Goal: Task Accomplishment & Management: Manage account settings

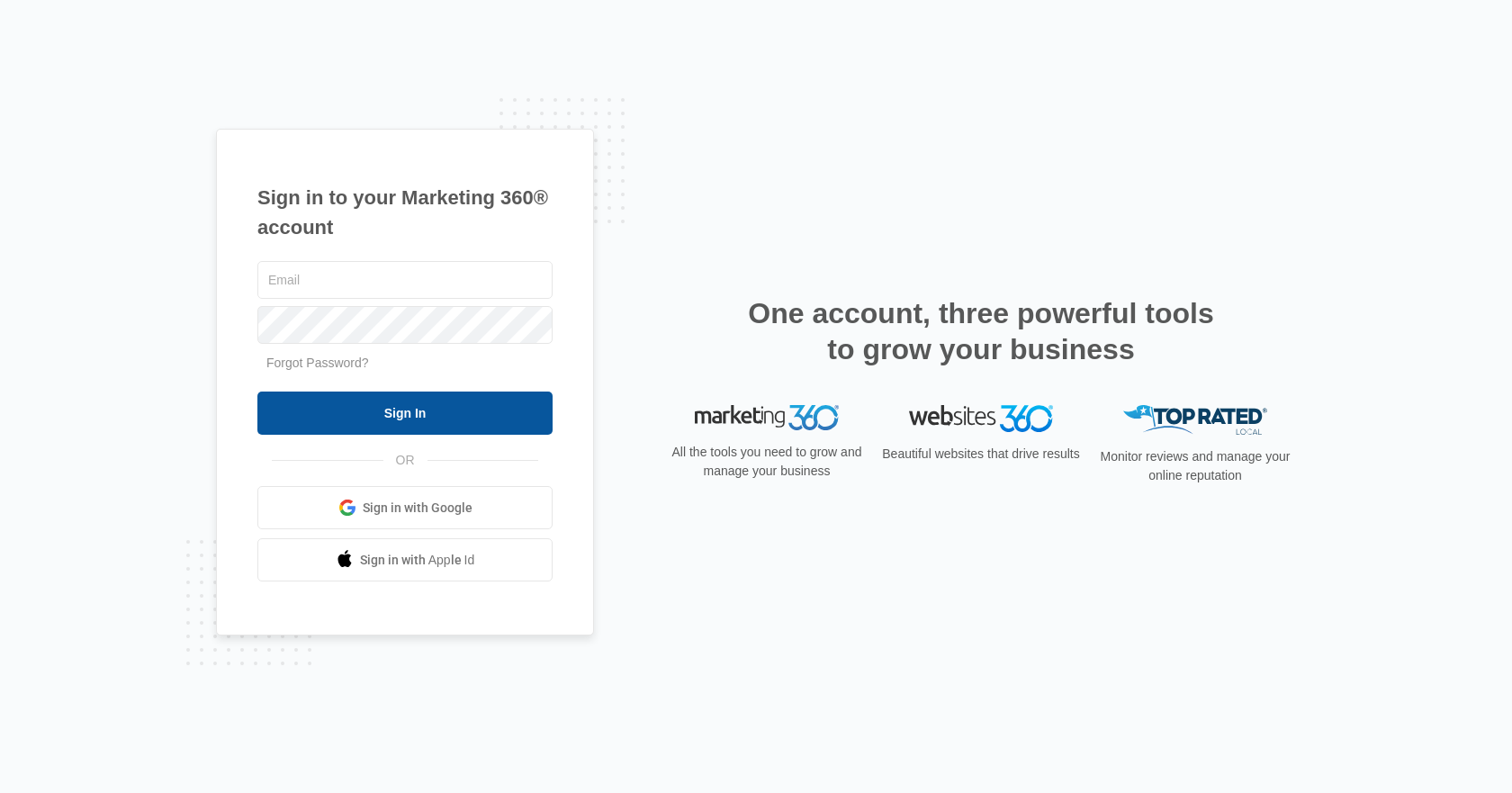
type input "[EMAIL_ADDRESS][DOMAIN_NAME]"
click at [460, 421] on input "Sign In" at bounding box center [405, 413] width 296 height 44
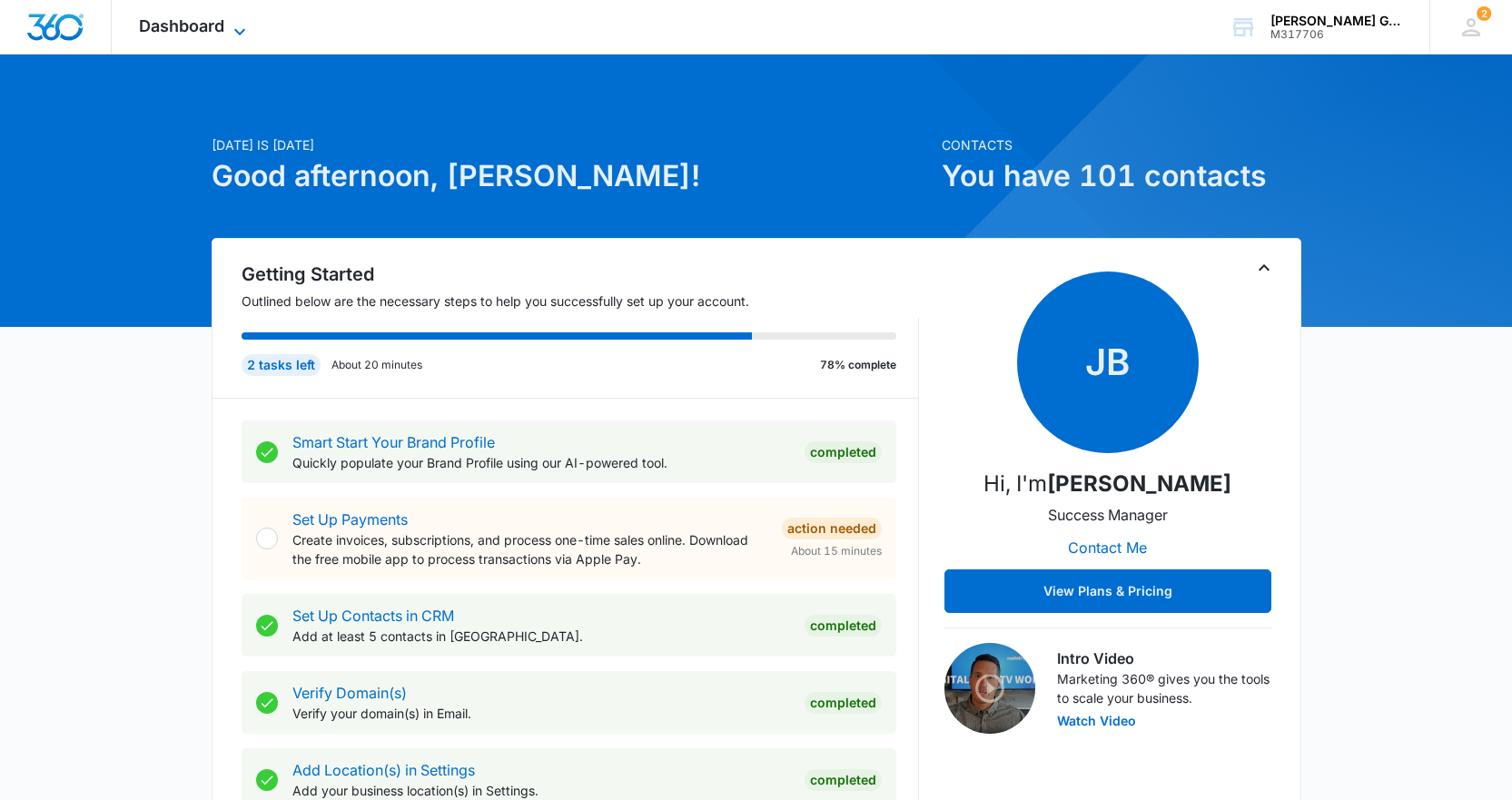
click at [180, 17] on span "Dashboard" at bounding box center [181, 26] width 85 height 19
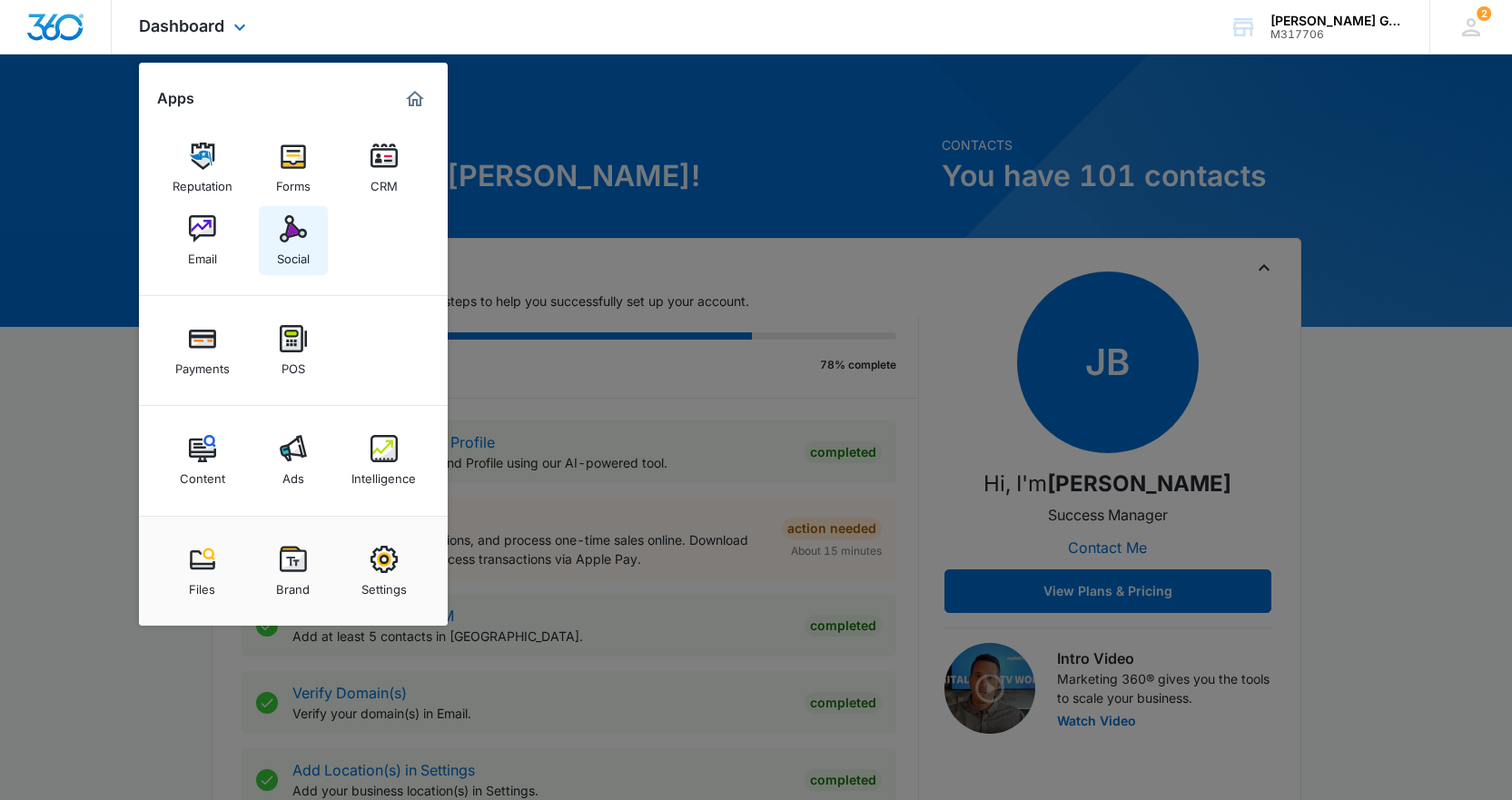
click at [293, 228] on img at bounding box center [294, 229] width 27 height 27
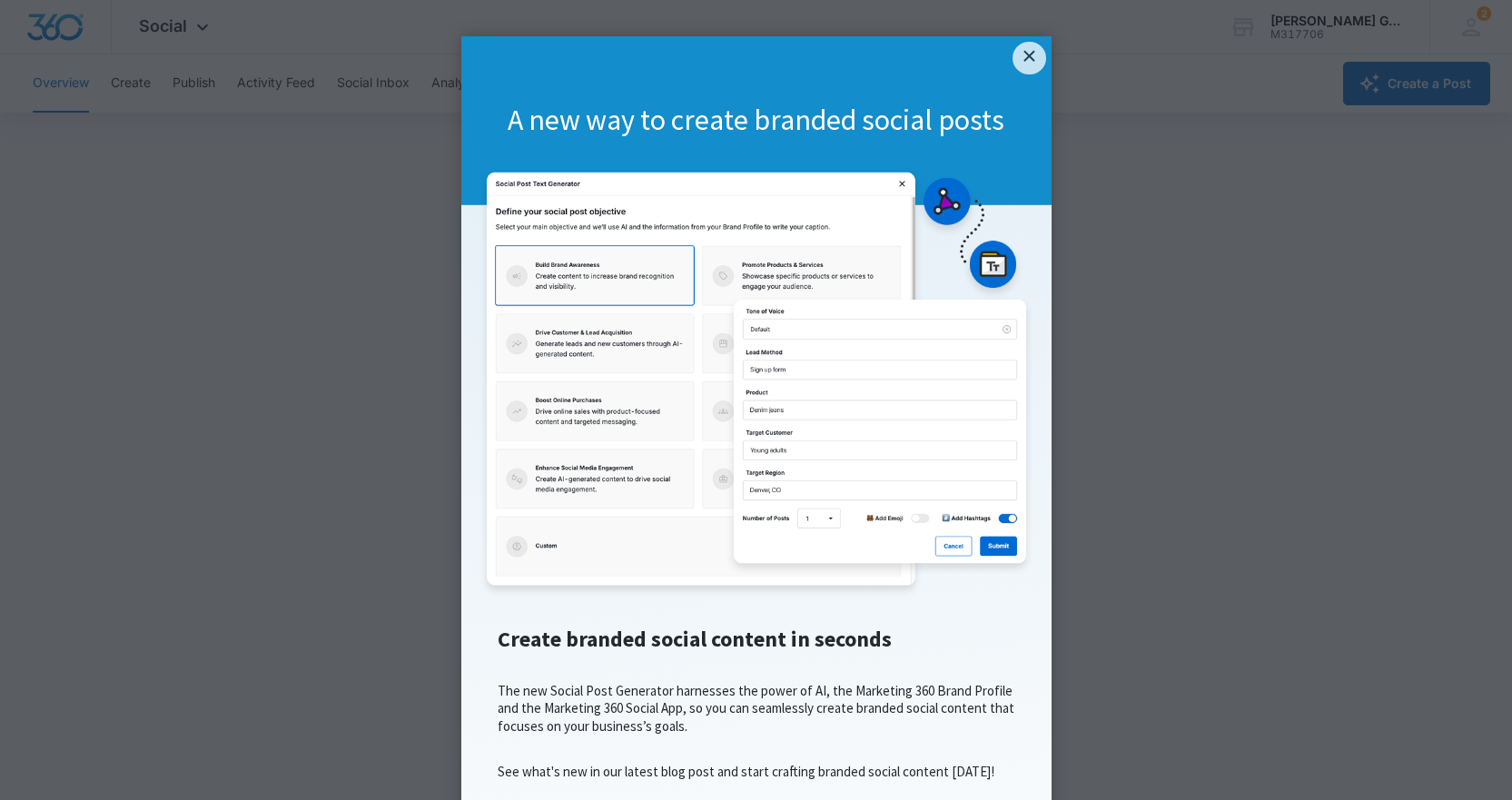
click at [1013, 52] on link "×" at bounding box center [1029, 59] width 33 height 33
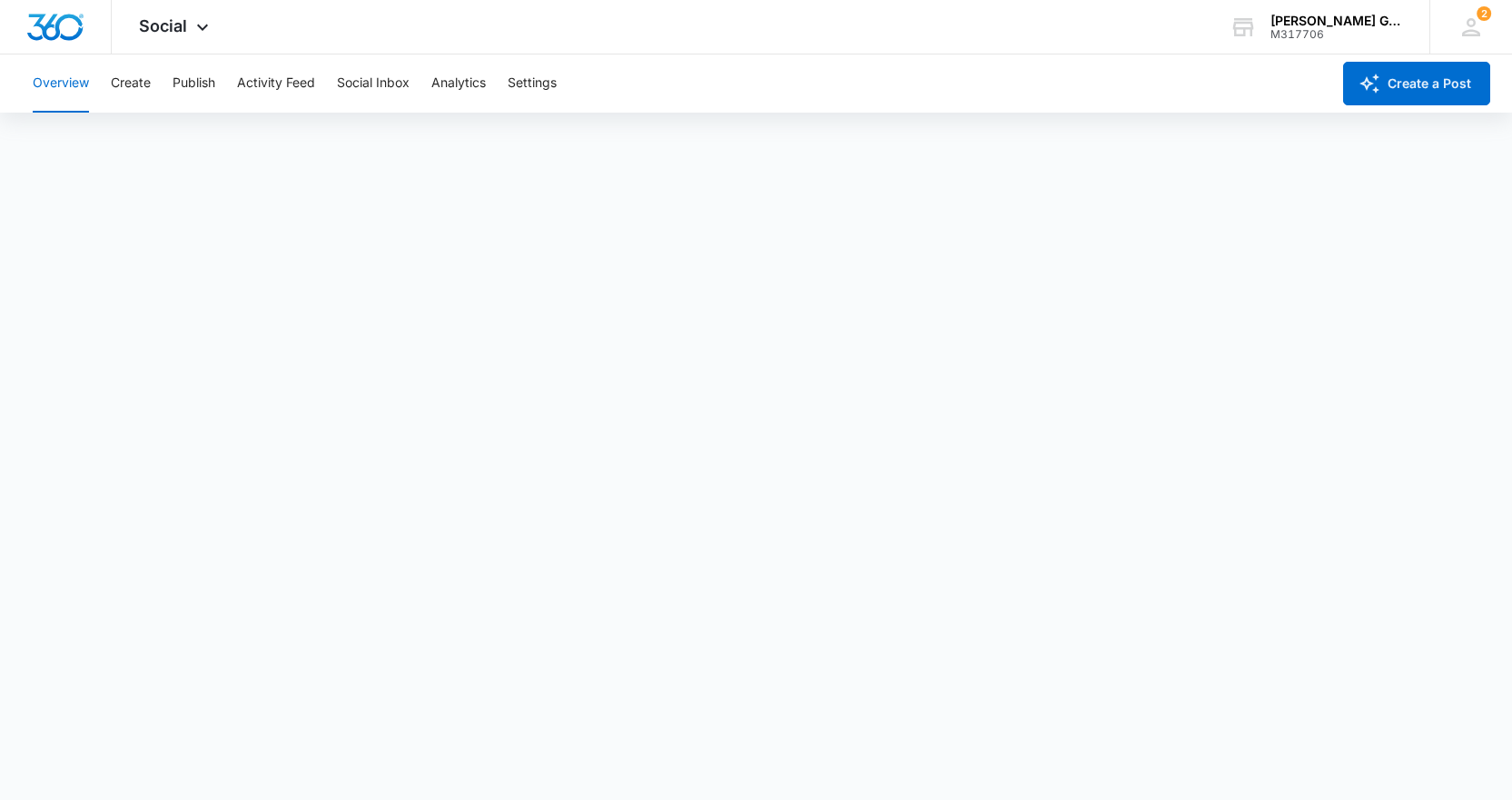
click at [531, 89] on html "× A new way to create branded social posts Create branded social content in sec…" at bounding box center [756, 400] width 1512 height 800
click at [526, 85] on button "Settings" at bounding box center [532, 84] width 49 height 59
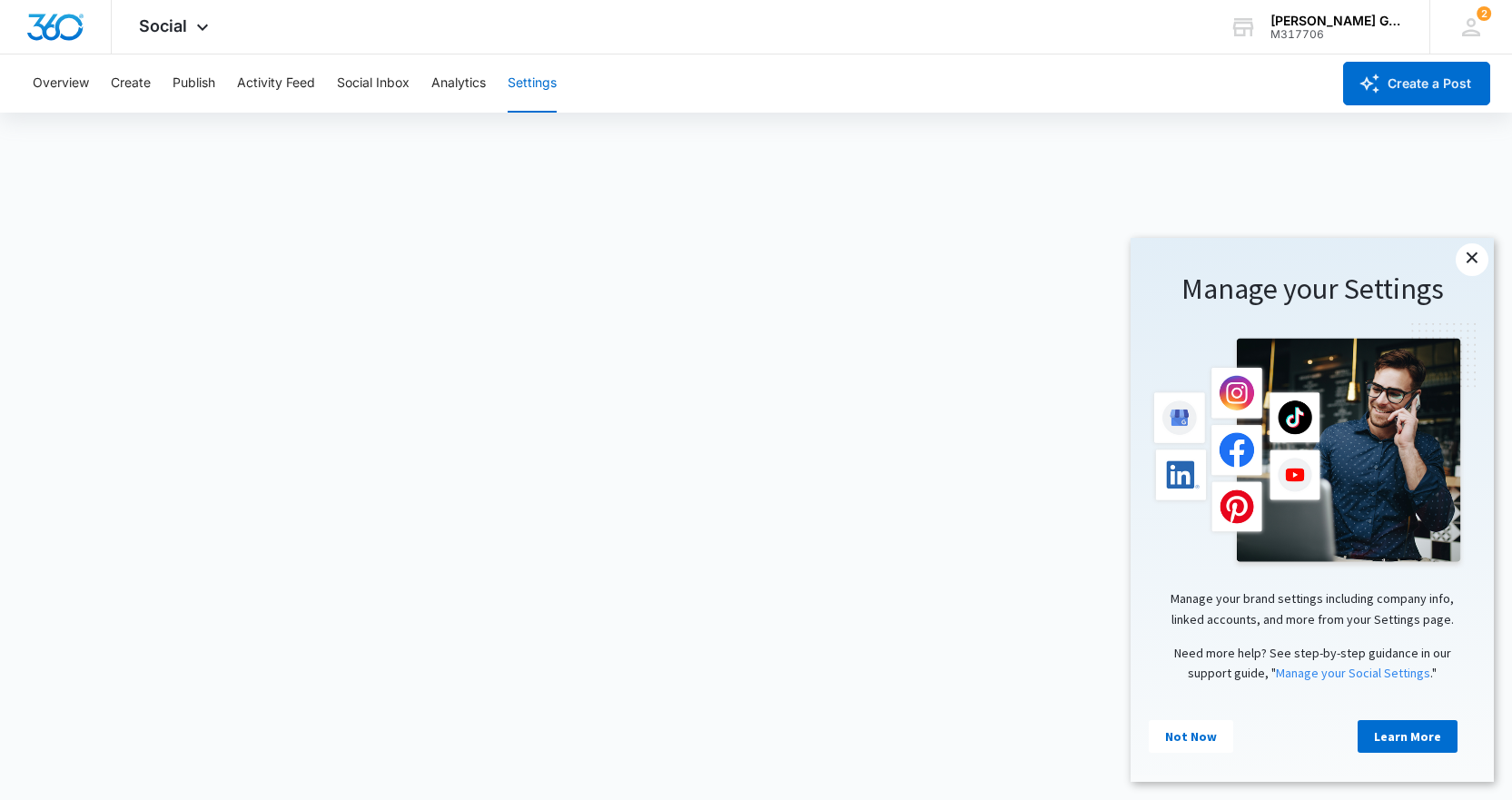
click at [1475, 269] on link "×" at bounding box center [1473, 260] width 33 height 33
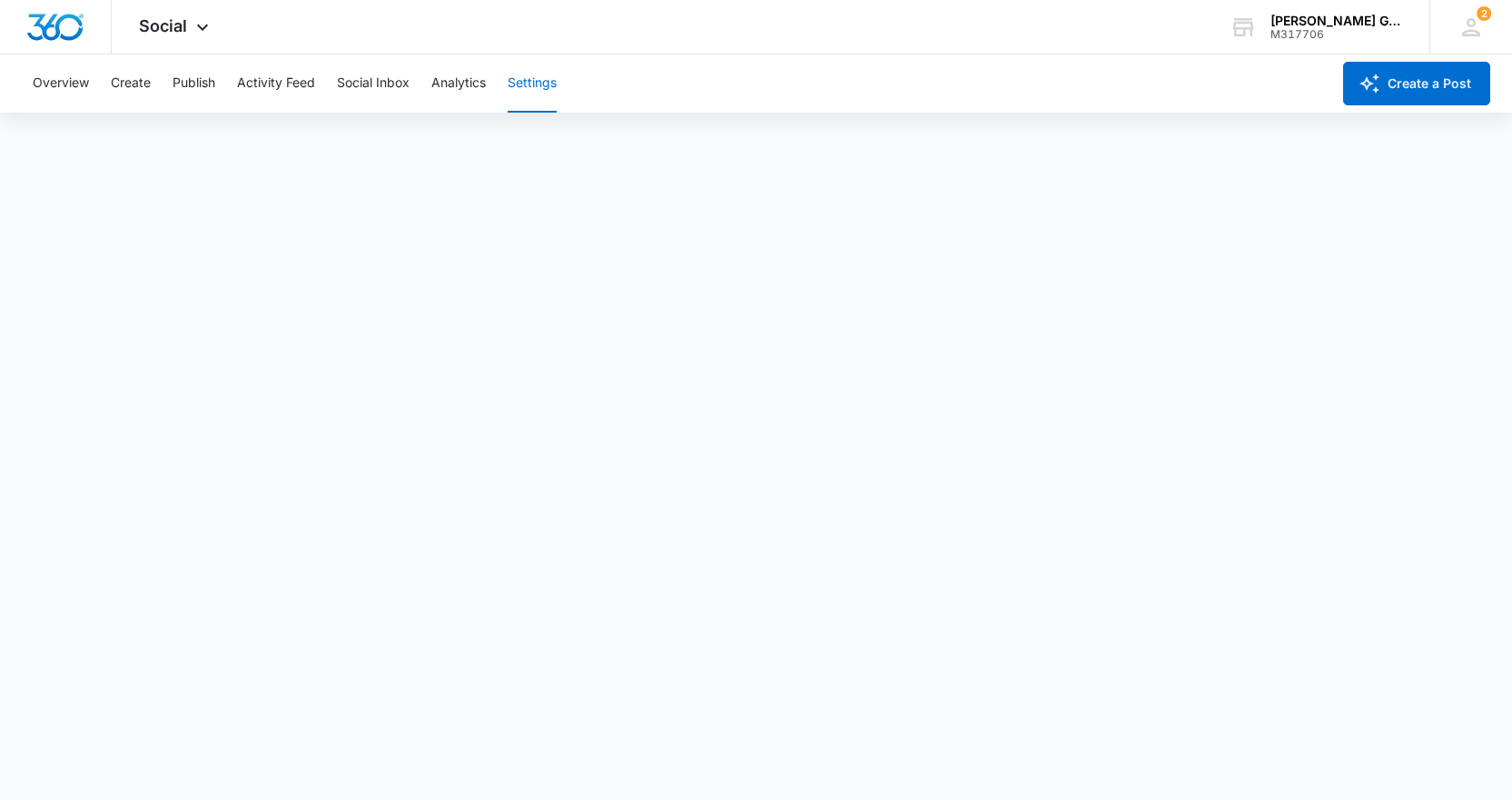
scroll to position [5, 0]
